Goal: Information Seeking & Learning: Check status

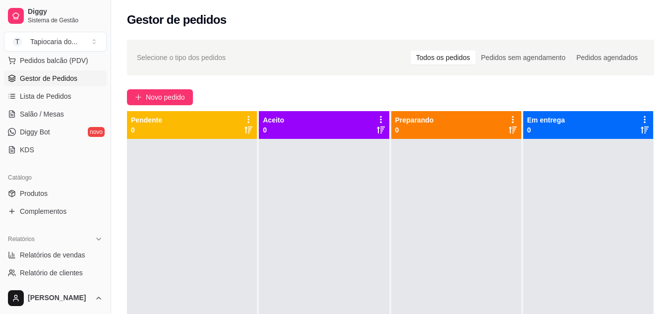
scroll to position [149, 0]
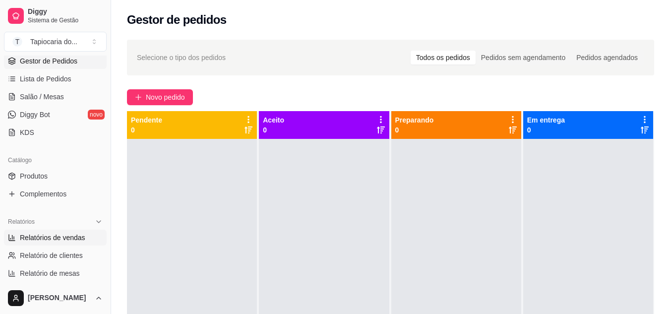
click at [62, 239] on span "Relatórios de vendas" at bounding box center [52, 237] width 65 height 10
select select "ALL"
select select "0"
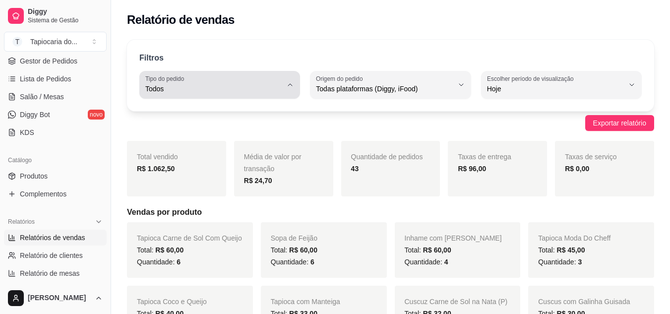
click at [261, 77] on div "Todos" at bounding box center [213, 85] width 137 height 20
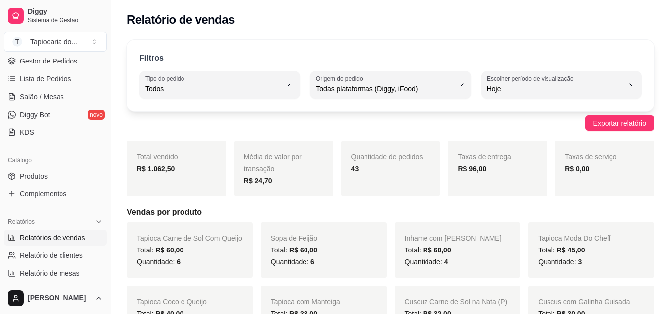
click at [223, 133] on span "Entrega" at bounding box center [214, 128] width 129 height 9
type input "DELIVERY"
select select "DELIVERY"
